Goal: Information Seeking & Learning: Learn about a topic

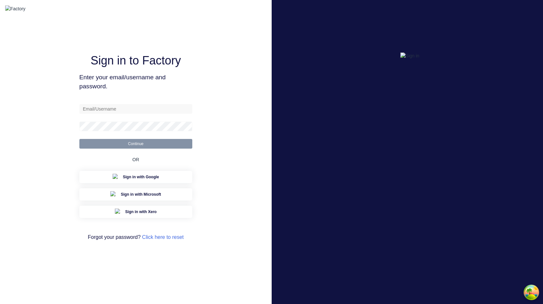
click at [134, 101] on div "Sign in to Factory Enter your email/username and password. Continue OR Sign in …" at bounding box center [135, 152] width 113 height 281
click at [137, 113] on input "text" at bounding box center [135, 109] width 113 height 10
type input "sydney@factory.app"
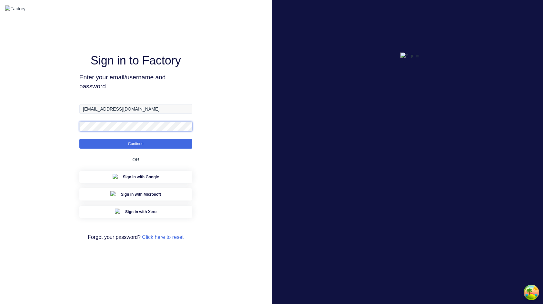
click at [79, 139] on button "Continue" at bounding box center [135, 144] width 113 height 10
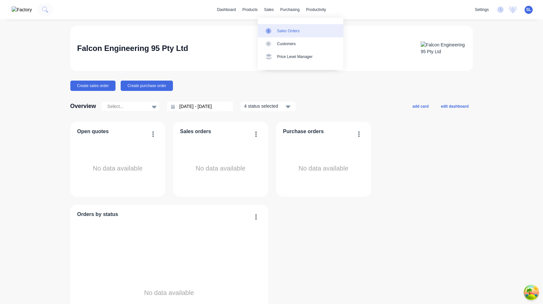
click at [269, 27] on link "Sales Orders" at bounding box center [300, 30] width 85 height 13
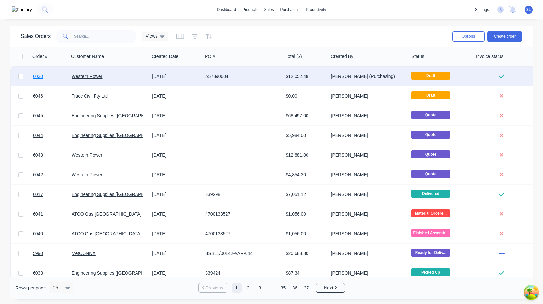
click at [38, 78] on span "6030" at bounding box center [38, 76] width 10 height 6
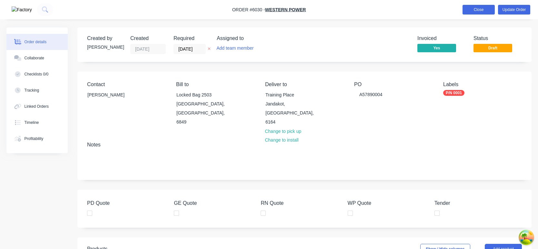
click at [464, 12] on button "Close" at bounding box center [478, 10] width 32 height 10
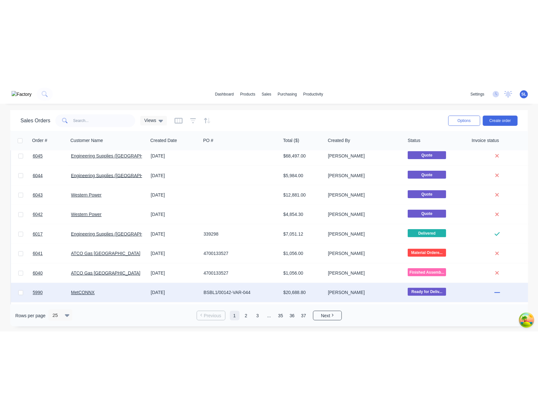
scroll to position [43, 0]
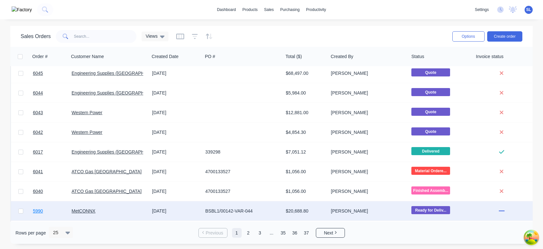
click at [38, 209] on span "5990" at bounding box center [38, 211] width 10 height 6
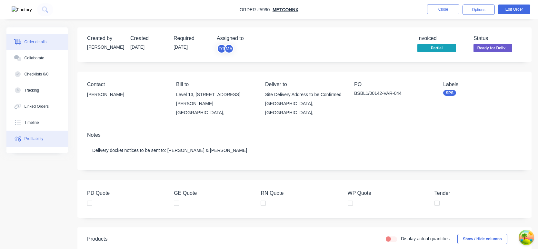
click at [40, 141] on div "Profitability" at bounding box center [34, 139] width 19 height 6
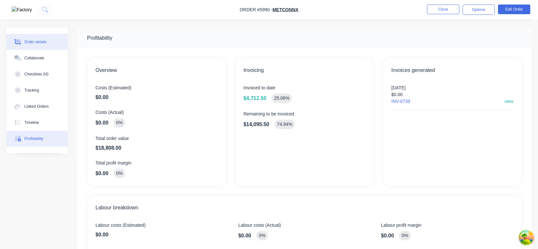
click at [31, 42] on div "Order details" at bounding box center [36, 42] width 22 height 6
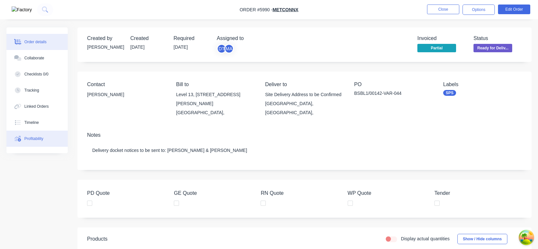
click at [40, 141] on div "Profitability" at bounding box center [34, 139] width 19 height 6
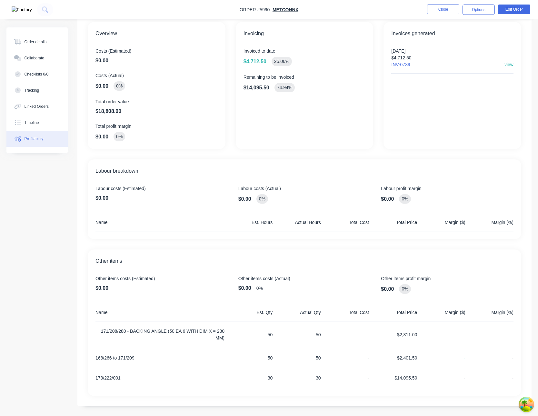
scroll to position [37, 0]
click at [36, 43] on div "Order details" at bounding box center [36, 42] width 22 height 6
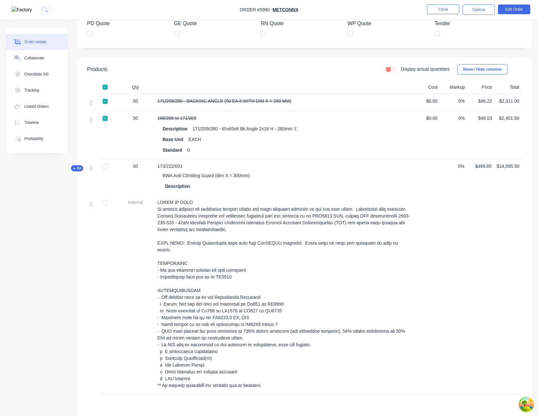
scroll to position [170, 0]
click at [31, 134] on button "Profitability" at bounding box center [36, 139] width 61 height 16
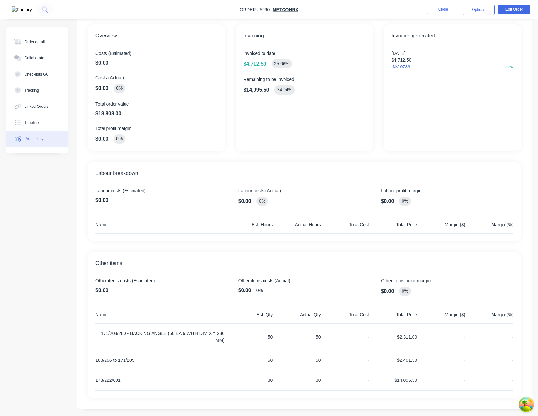
scroll to position [37, 0]
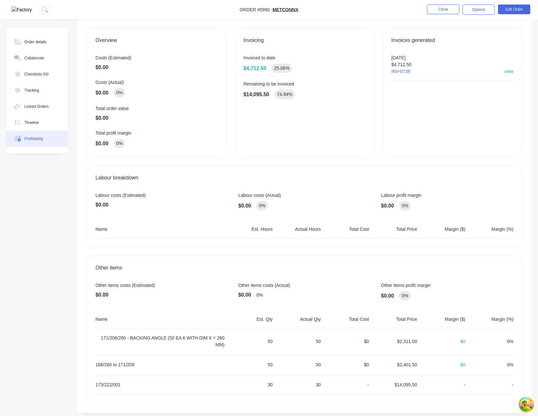
scroll to position [37, 0]
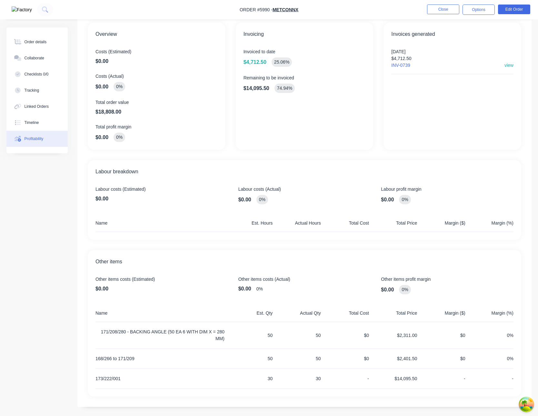
scroll to position [37, 0]
click at [21, 37] on button "Order details" at bounding box center [36, 42] width 61 height 16
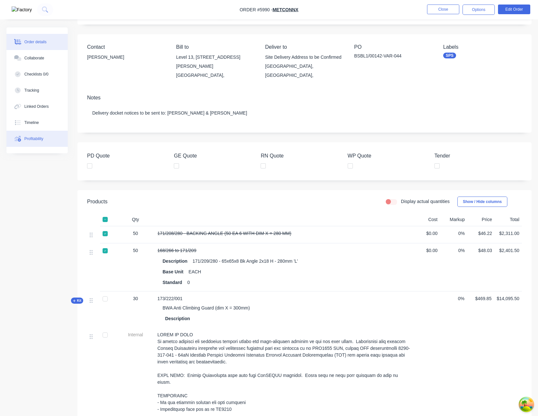
click at [32, 139] on div "Profitability" at bounding box center [34, 139] width 19 height 6
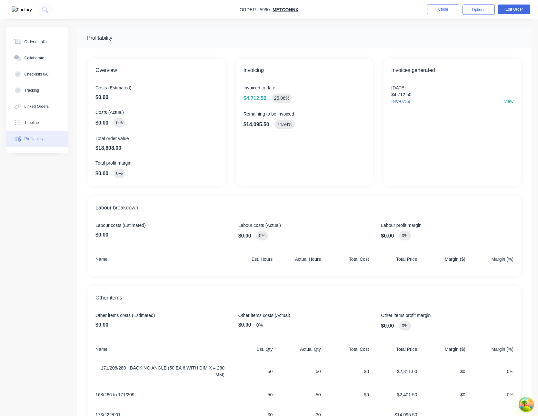
click at [240, 92] on div "Invoicing Invoiced to date $4,712.50 25.06 % Remaining to be invoiced $14,095.5…" at bounding box center [305, 122] width 138 height 127
